Goal: Navigation & Orientation: Find specific page/section

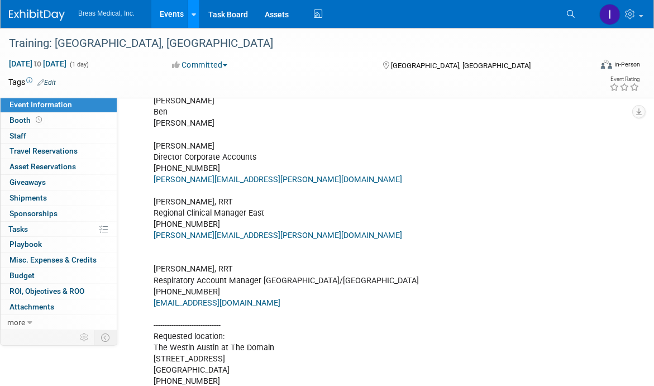
click at [195, 14] on link at bounding box center [194, 14] width 12 height 28
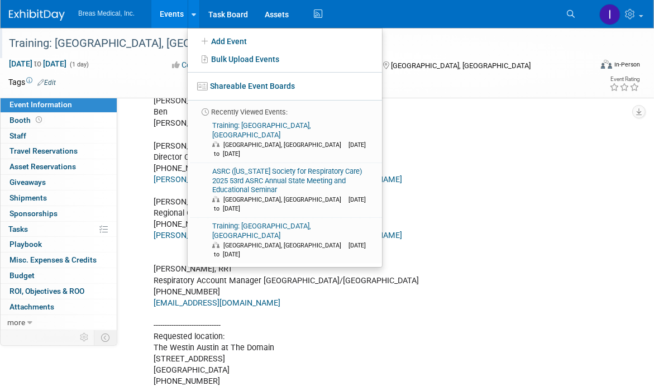
click at [161, 29] on div at bounding box center [296, 33] width 582 height 10
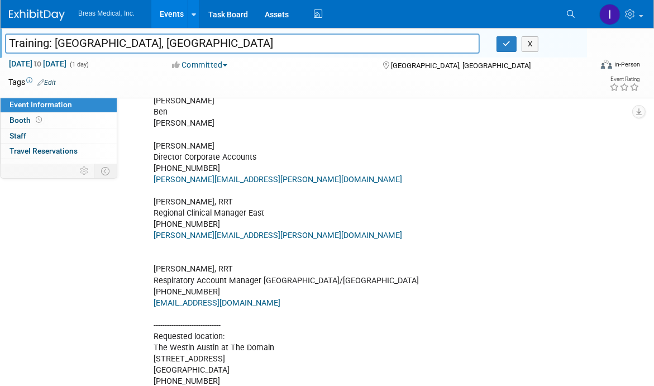
click at [170, 13] on link "Events" at bounding box center [171, 14] width 41 height 28
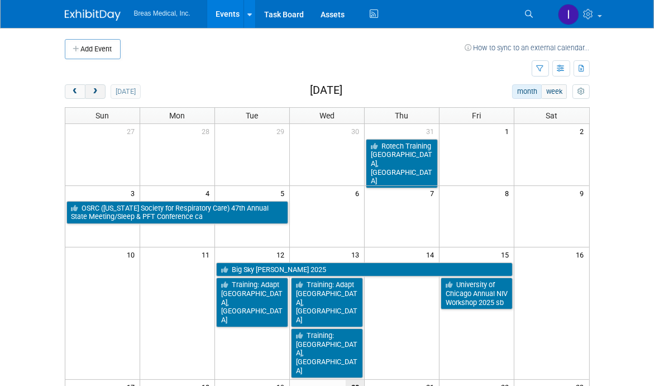
click at [94, 88] on span "next" at bounding box center [95, 91] width 8 height 7
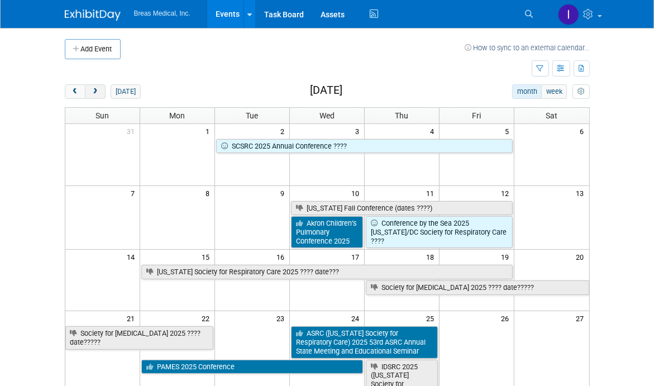
click at [95, 87] on button "next" at bounding box center [95, 91] width 21 height 15
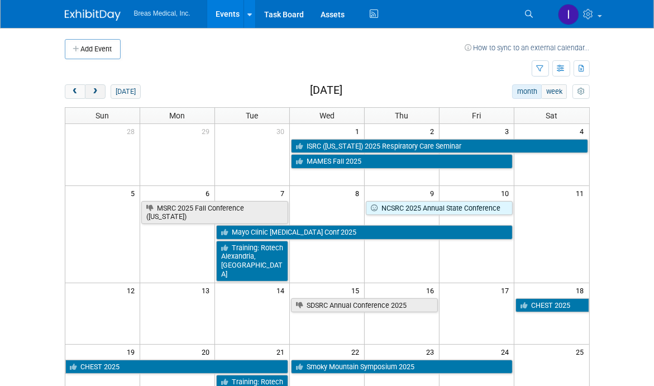
click at [101, 91] on button "next" at bounding box center [95, 91] width 21 height 15
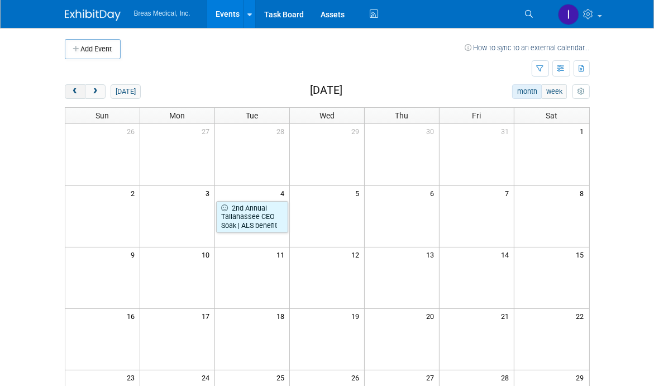
click at [72, 91] on span "prev" at bounding box center [75, 91] width 8 height 7
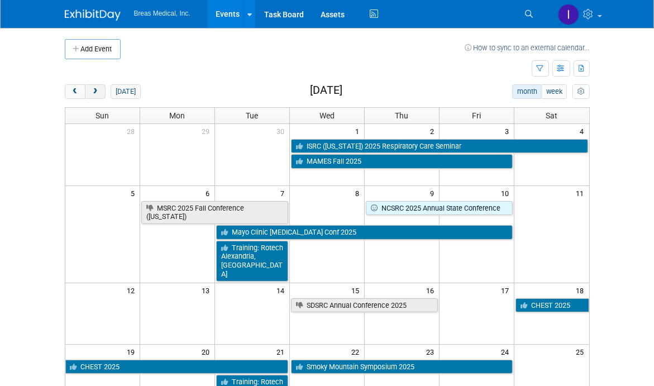
click at [96, 92] on span "next" at bounding box center [95, 91] width 8 height 7
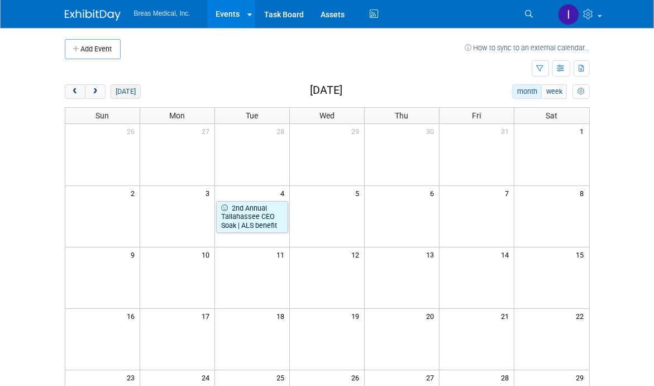
click at [121, 92] on button "[DATE]" at bounding box center [126, 91] width 30 height 15
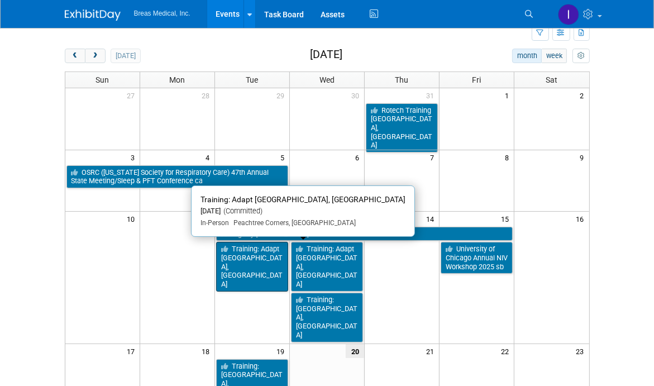
scroll to position [112, 0]
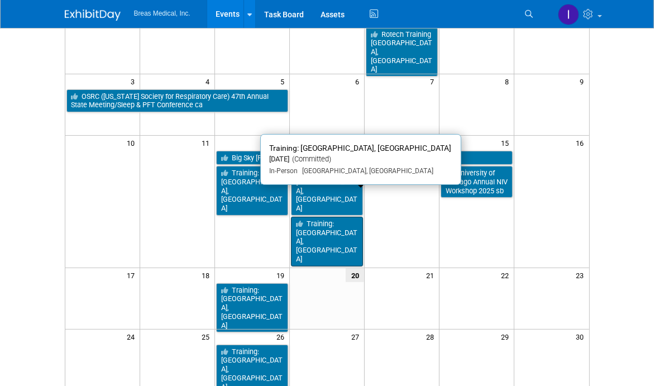
click at [313, 217] on link "Training: [GEOGRAPHIC_DATA], [GEOGRAPHIC_DATA]" at bounding box center [327, 242] width 72 height 50
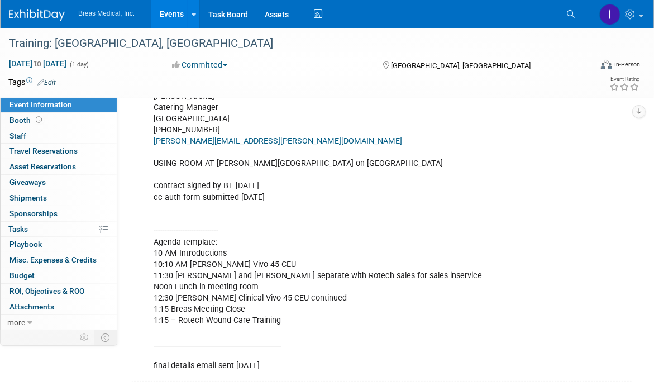
scroll to position [902, 0]
